Goal: Information Seeking & Learning: Learn about a topic

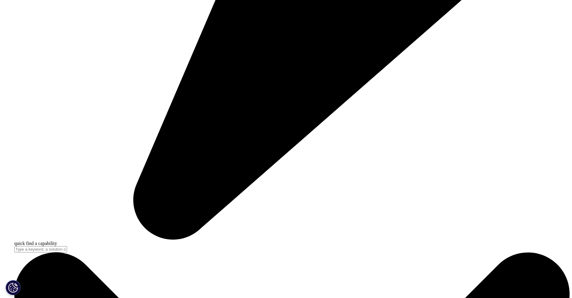
scroll to position [506, 0]
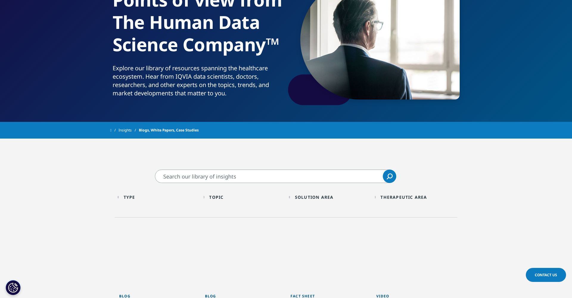
scroll to position [66, 0]
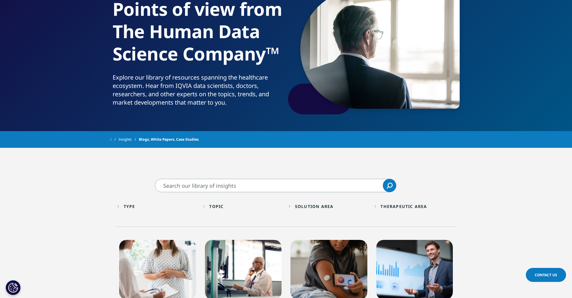
click at [132, 207] on div "Type" at bounding box center [130, 207] width 12 height 6
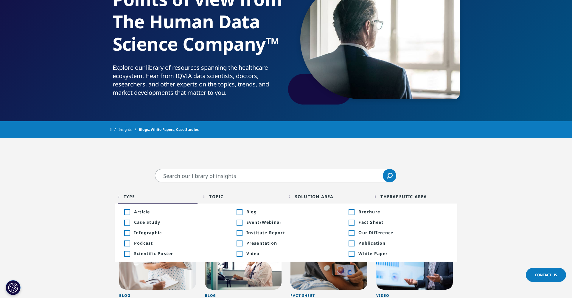
scroll to position [84, 0]
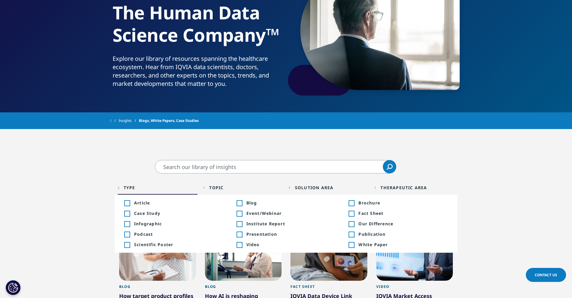
click at [127, 203] on div "Toggle" at bounding box center [126, 203] width 5 height 5
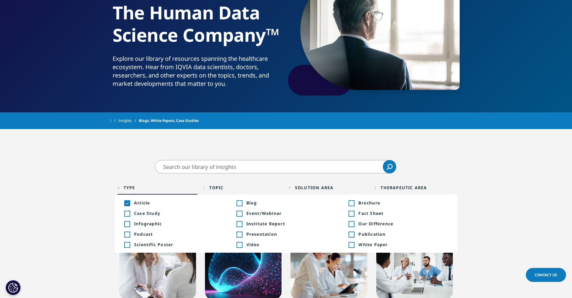
click at [351, 245] on div "Toggle" at bounding box center [351, 244] width 5 height 5
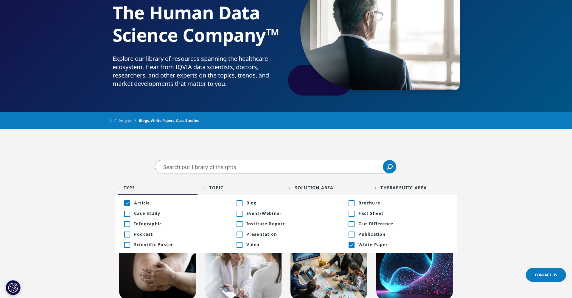
click at [351, 235] on div "Toggle" at bounding box center [351, 234] width 5 height 5
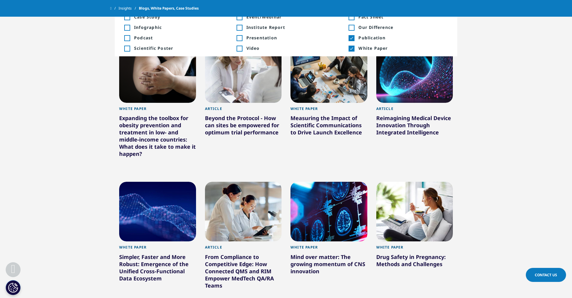
scroll to position [266, 0]
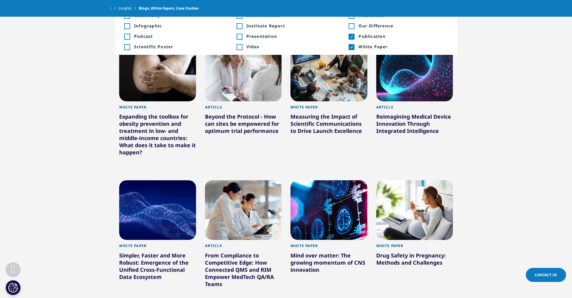
click at [333, 113] on div "White Paper" at bounding box center [329, 109] width 77 height 8
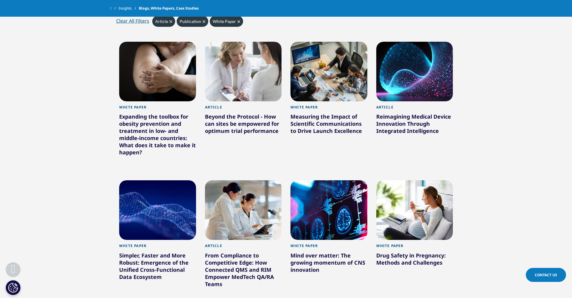
click at [332, 76] on div at bounding box center [329, 72] width 77 height 60
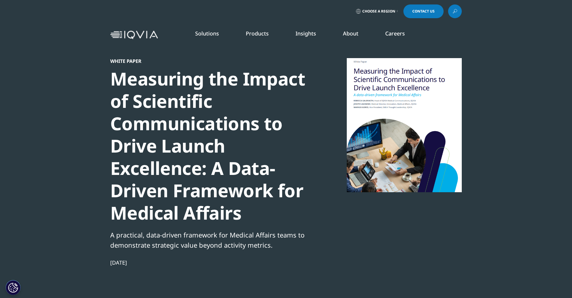
scroll to position [231, 352]
click at [392, 113] on div at bounding box center [404, 125] width 115 height 134
